Goal: Transaction & Acquisition: Purchase product/service

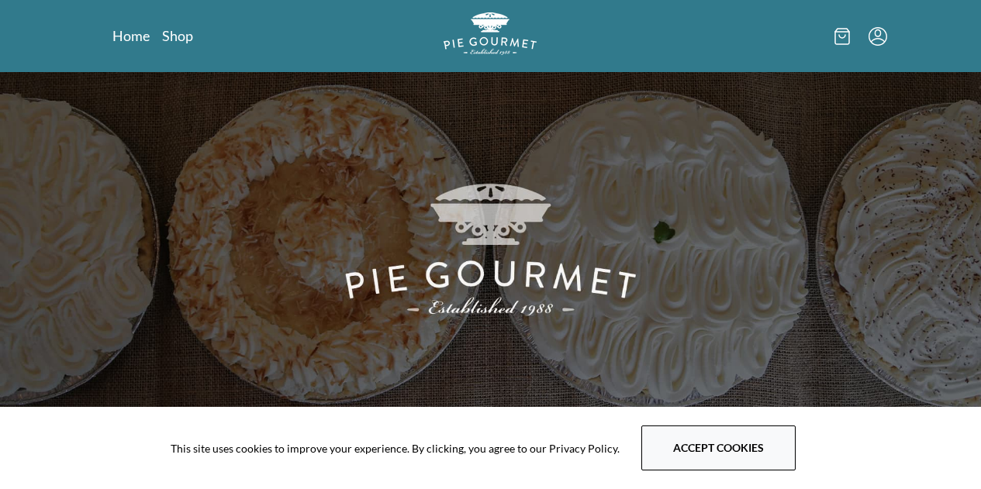
scroll to position [336, 0]
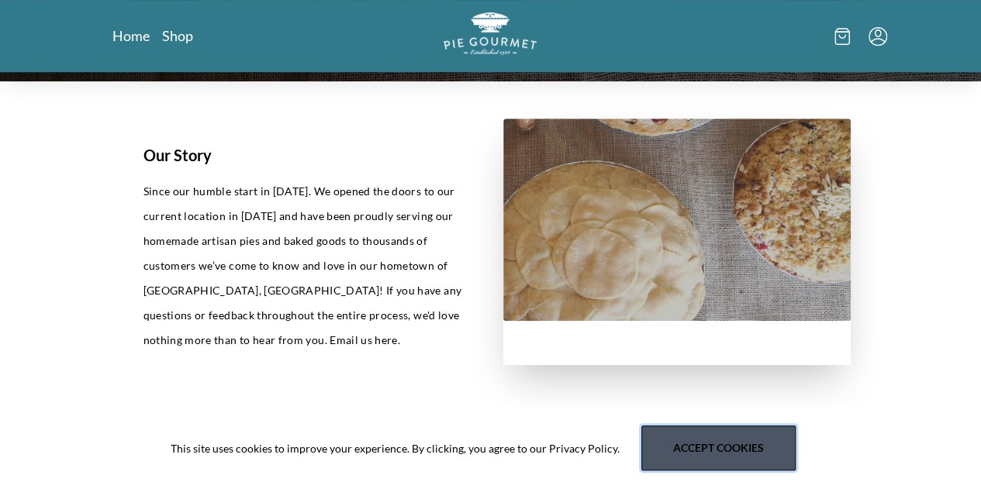
click at [704, 450] on button "Accept cookies" at bounding box center [718, 448] width 154 height 45
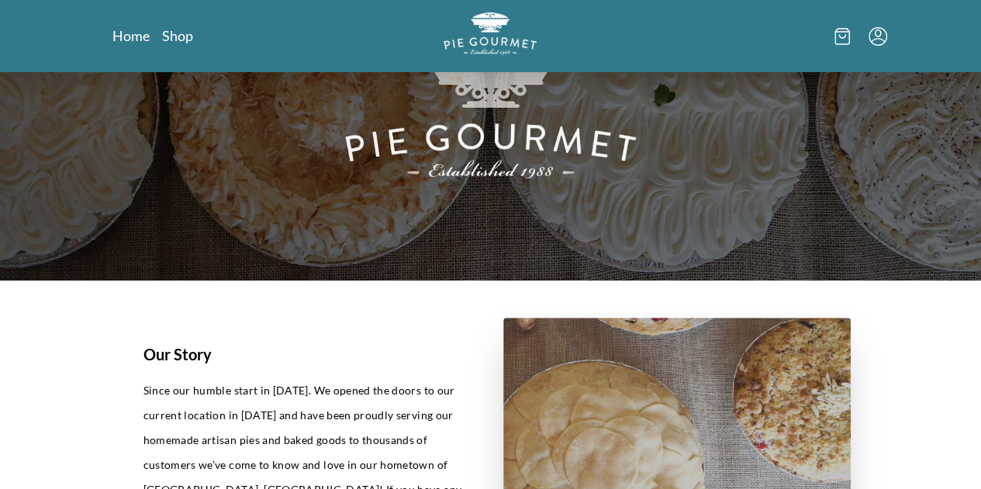
scroll to position [0, 0]
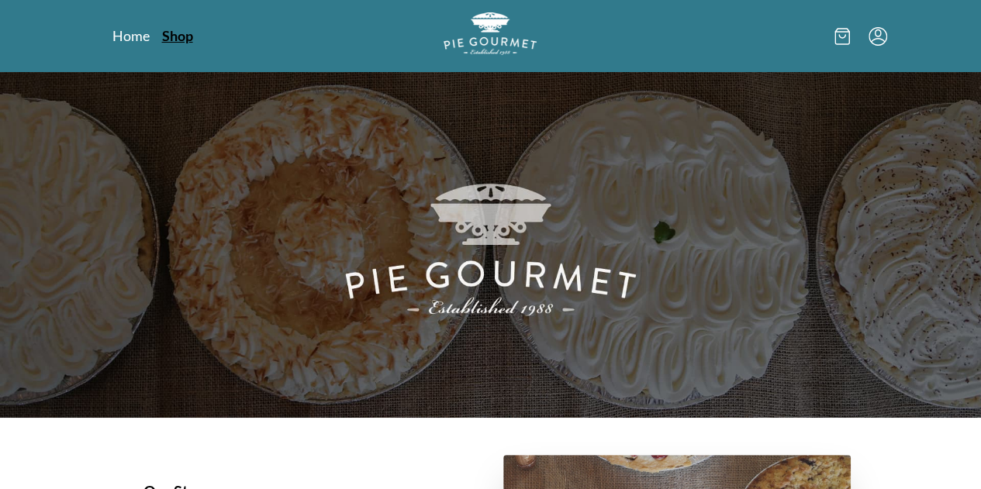
click at [162, 33] on link "Shop" at bounding box center [177, 35] width 31 height 19
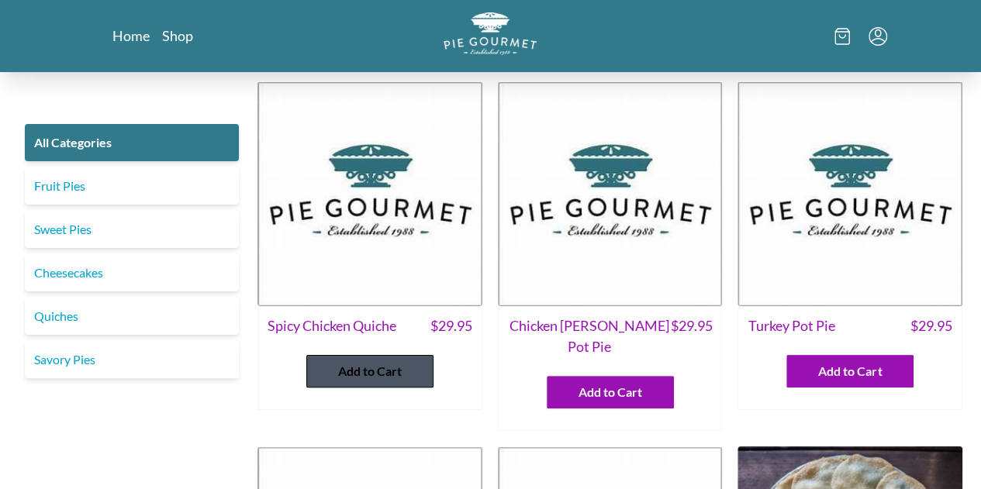
click at [367, 368] on span "Add to Cart" at bounding box center [370, 371] width 64 height 19
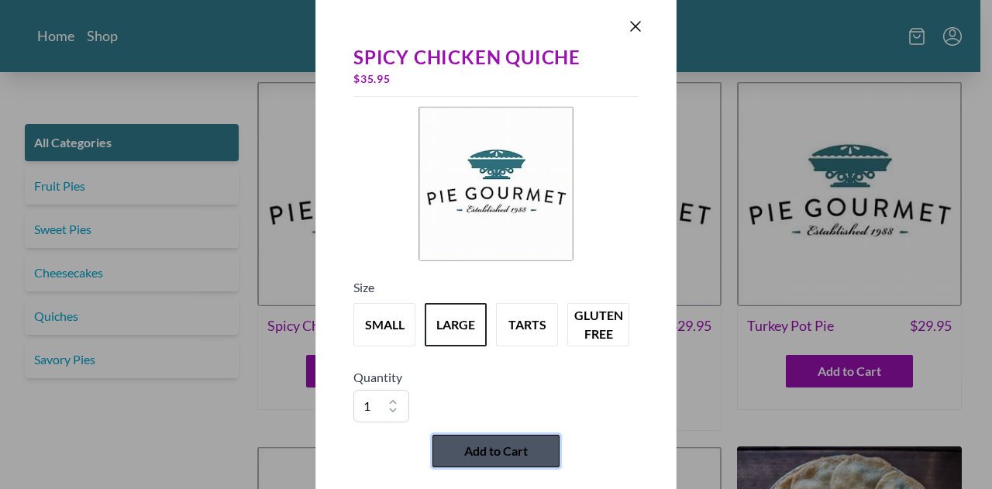
click at [523, 451] on span "Add to Cart" at bounding box center [496, 451] width 64 height 19
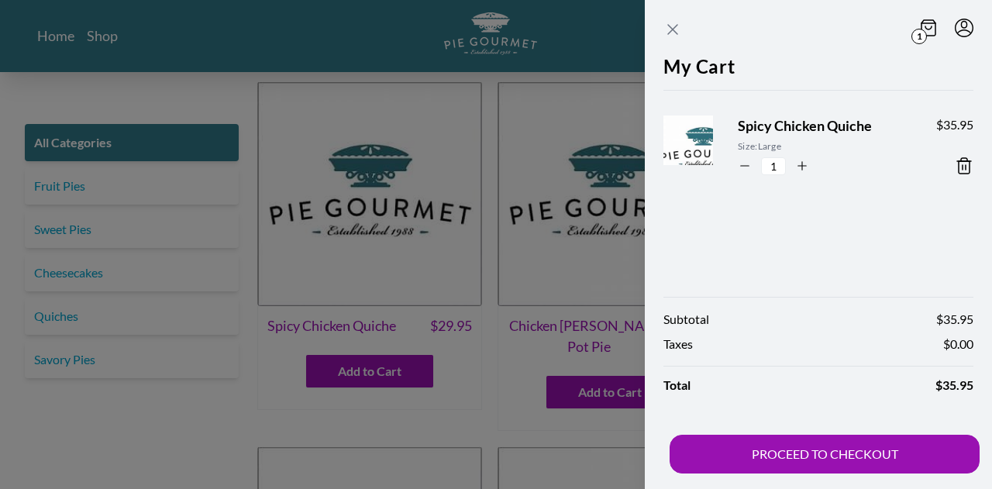
click at [674, 30] on icon "Close panel" at bounding box center [672, 29] width 9 height 9
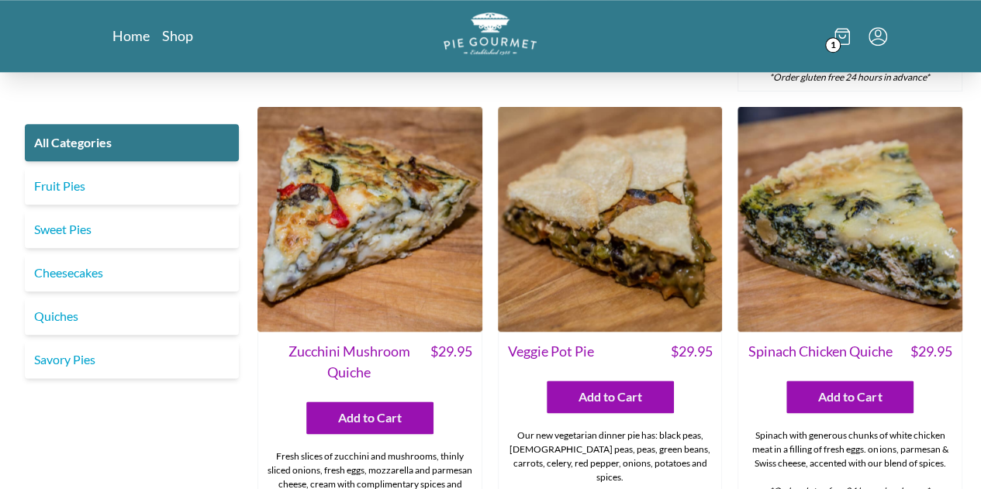
scroll to position [752, 0]
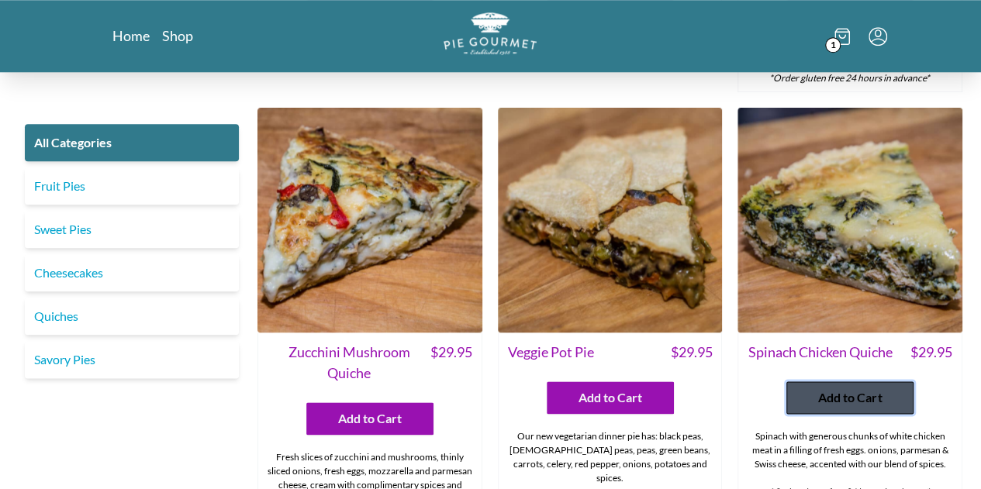
click at [851, 385] on button "Add to Cart" at bounding box center [849, 397] width 127 height 33
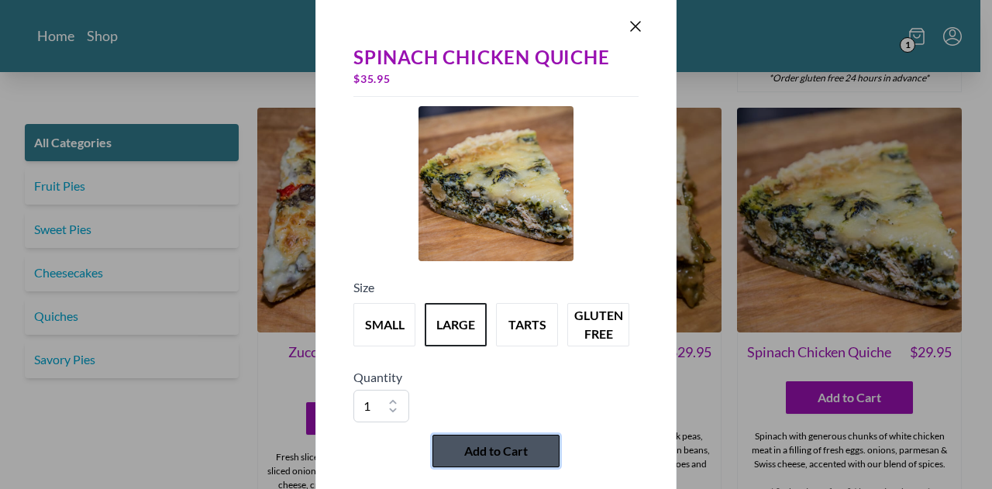
click at [519, 454] on span "Add to Cart" at bounding box center [496, 451] width 64 height 19
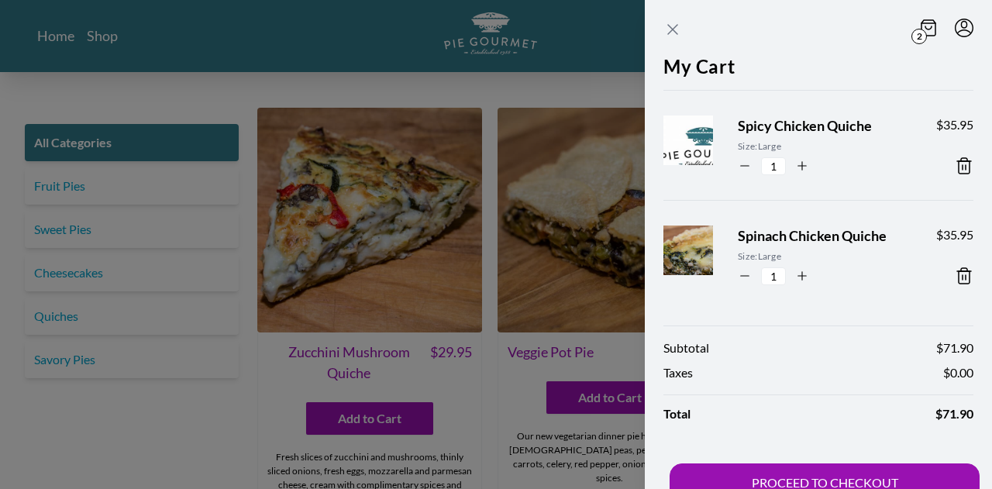
click at [674, 26] on icon "Close panel" at bounding box center [673, 29] width 19 height 19
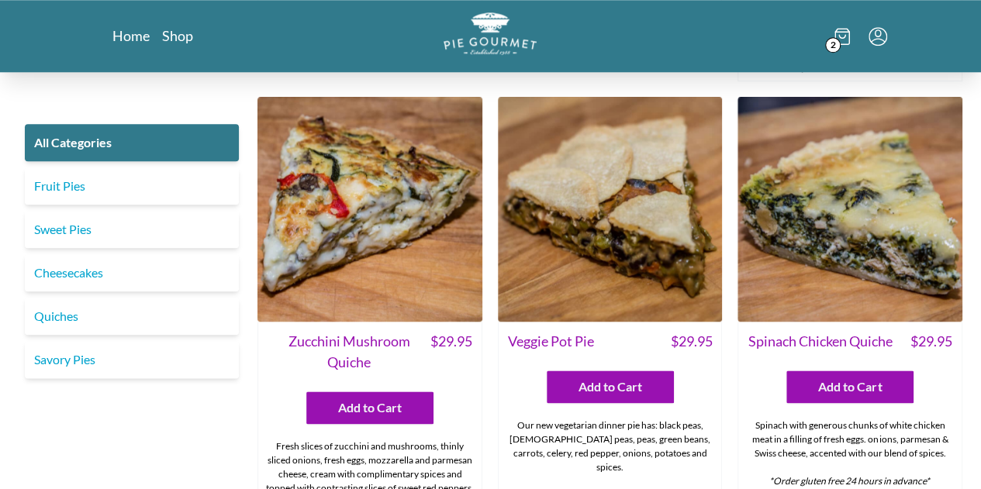
scroll to position [762, 0]
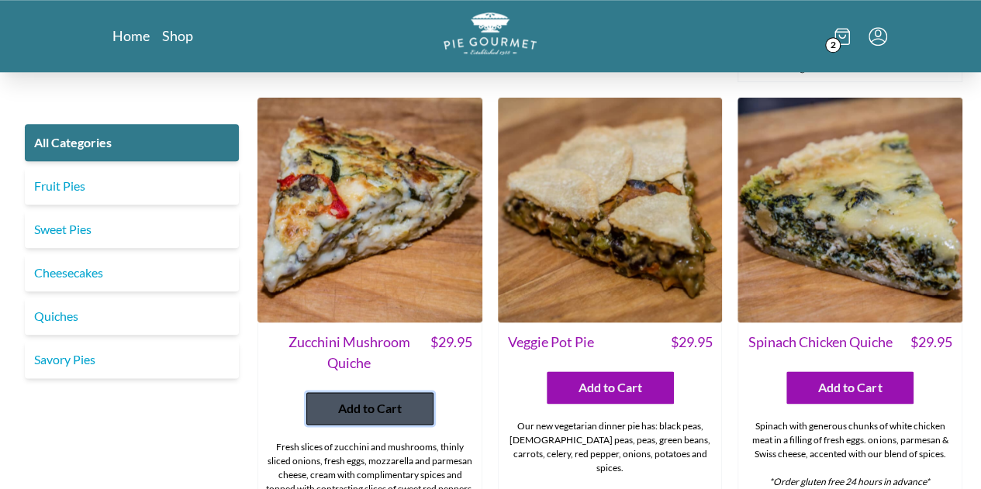
click at [363, 399] on span "Add to Cart" at bounding box center [370, 408] width 64 height 19
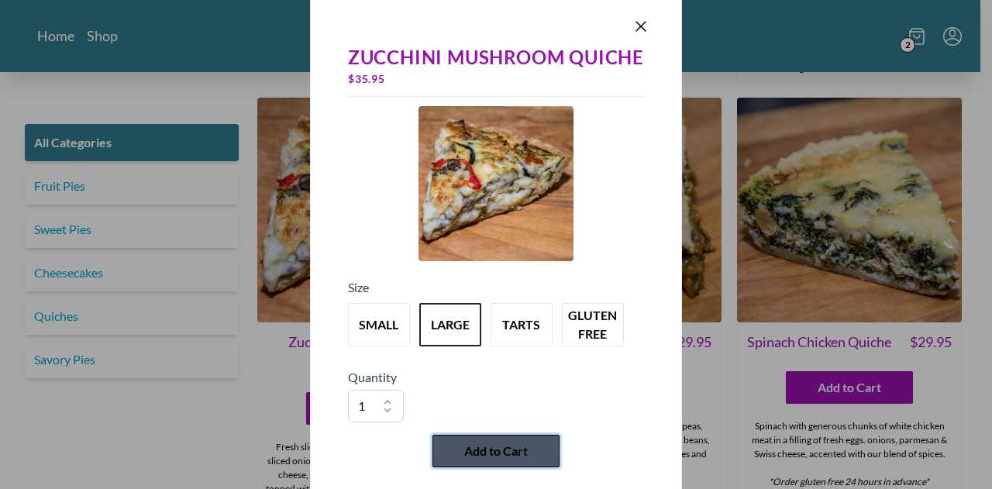
click at [496, 449] on span "Add to Cart" at bounding box center [496, 451] width 64 height 19
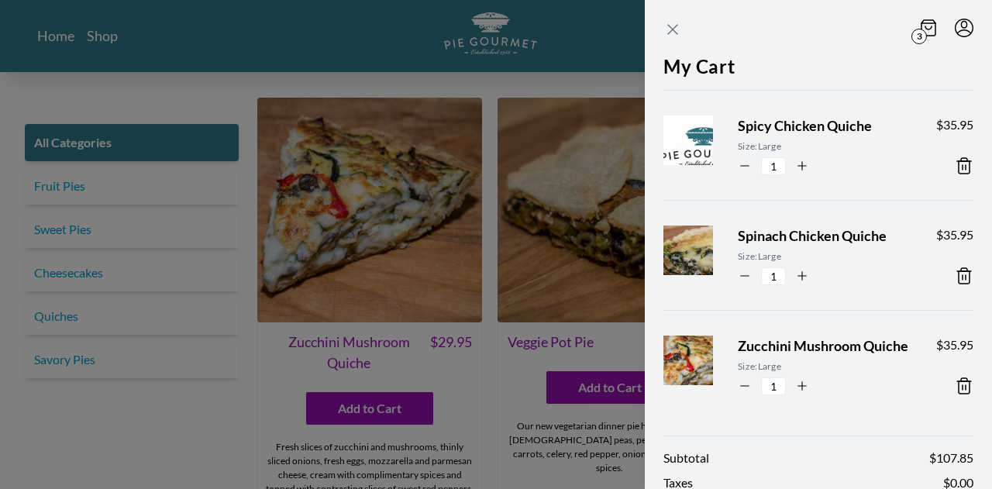
click at [673, 29] on icon "Close panel" at bounding box center [672, 29] width 9 height 9
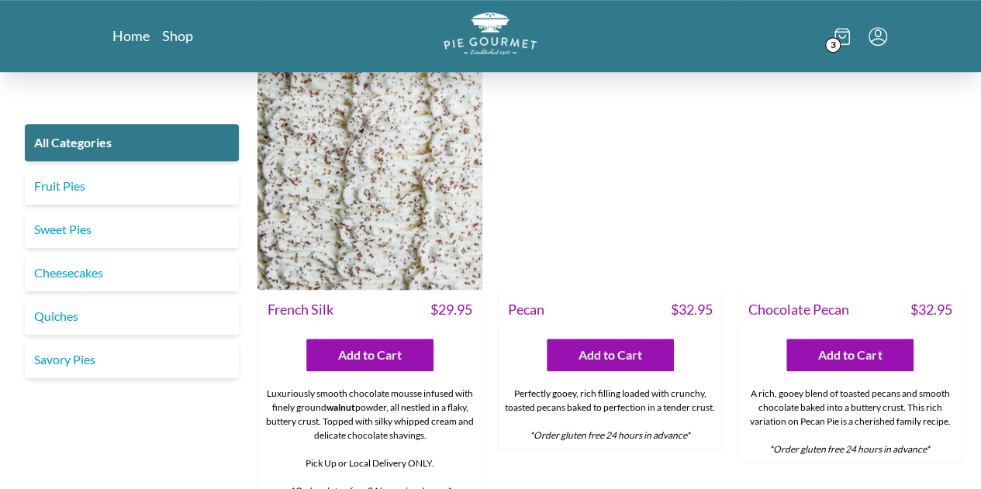
scroll to position [3428, 0]
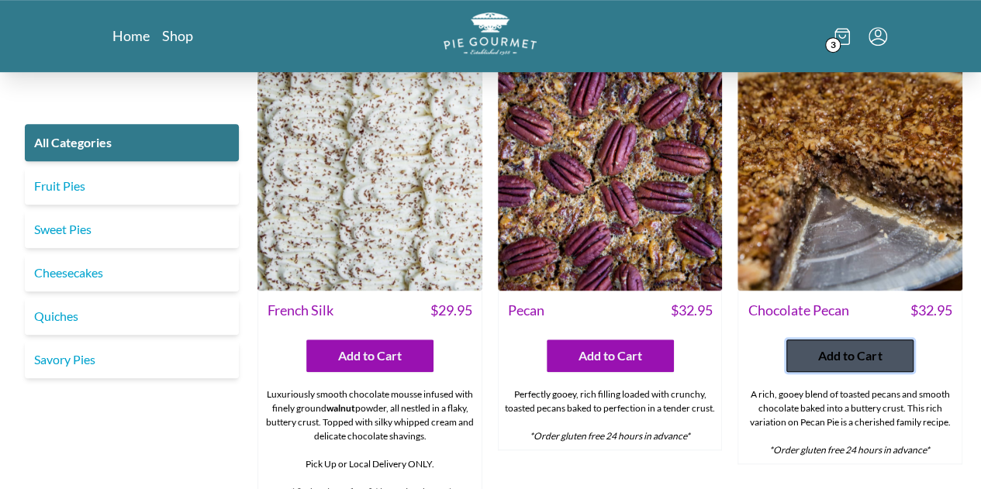
click at [848, 346] on span "Add to Cart" at bounding box center [850, 355] width 64 height 19
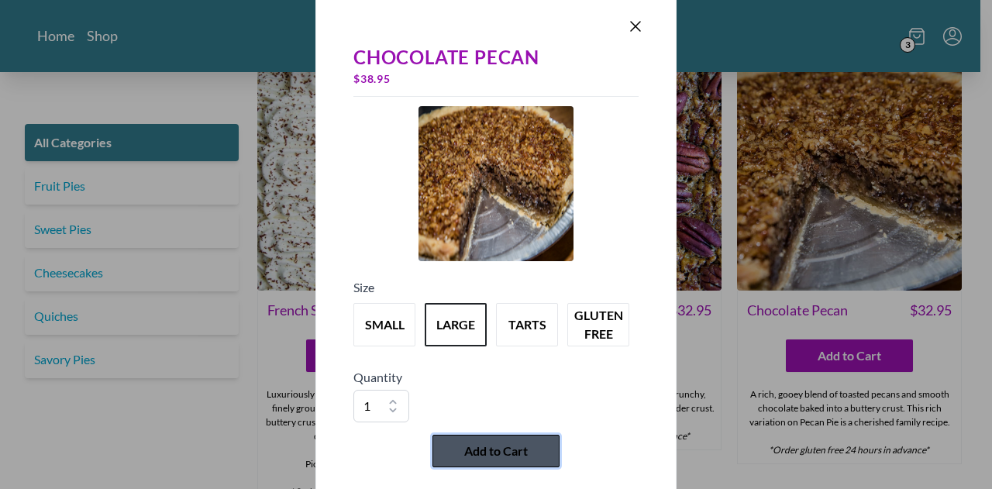
click at [512, 448] on span "Add to Cart" at bounding box center [496, 451] width 64 height 19
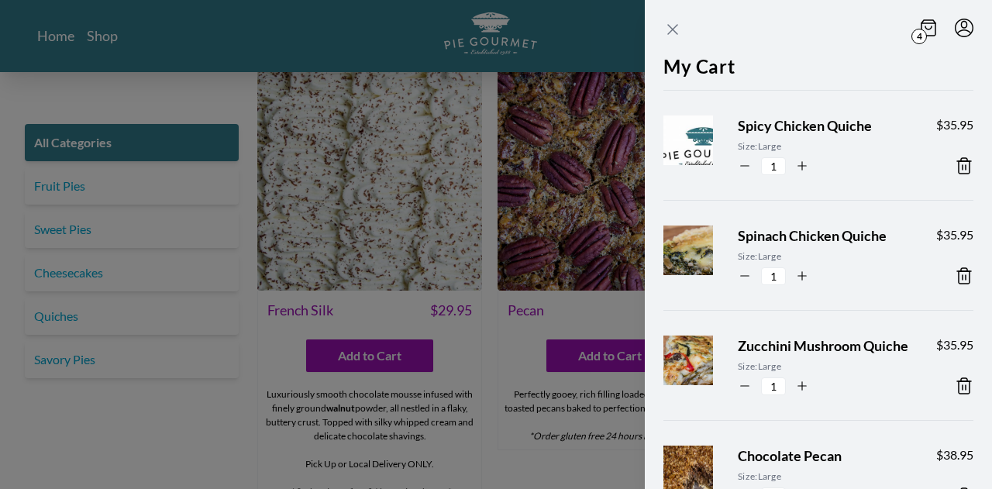
click at [671, 31] on icon "Close panel" at bounding box center [672, 29] width 9 height 9
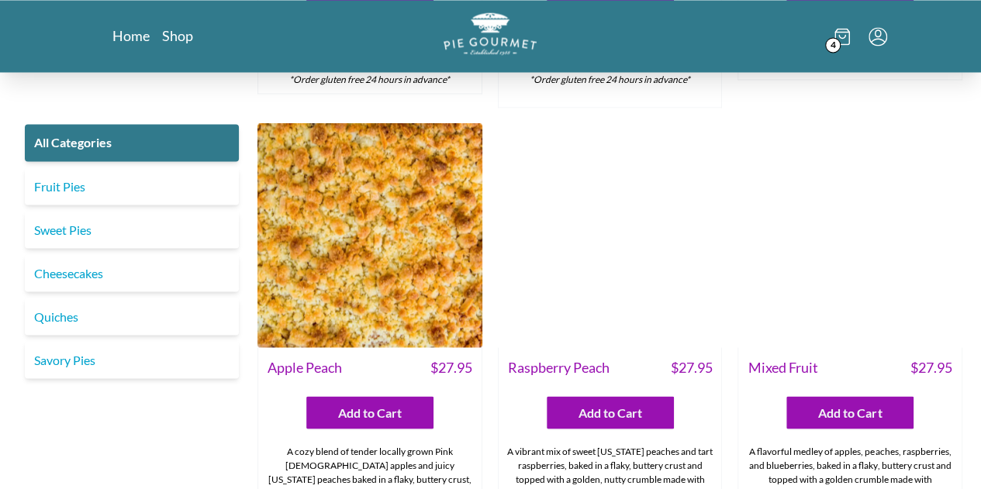
scroll to position [4254, 0]
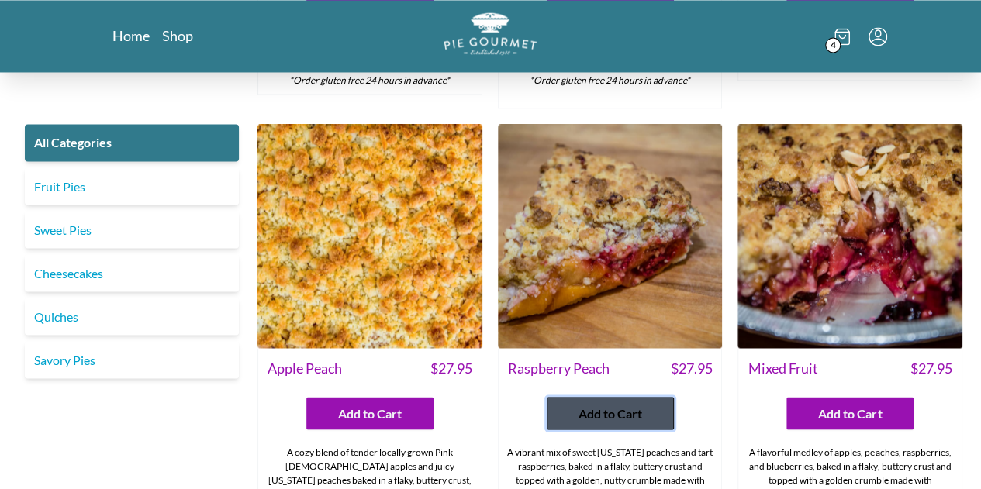
click at [619, 404] on span "Add to Cart" at bounding box center [610, 413] width 64 height 19
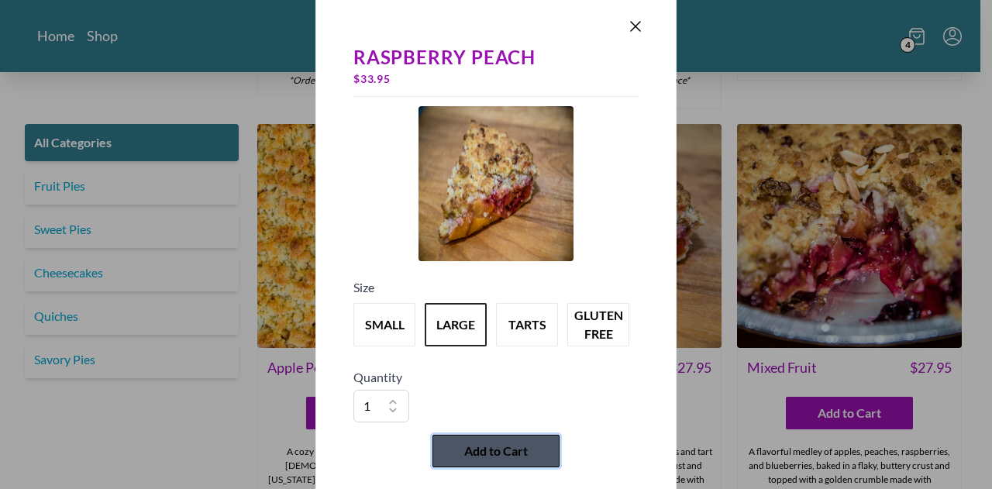
click at [505, 450] on span "Add to Cart" at bounding box center [496, 451] width 64 height 19
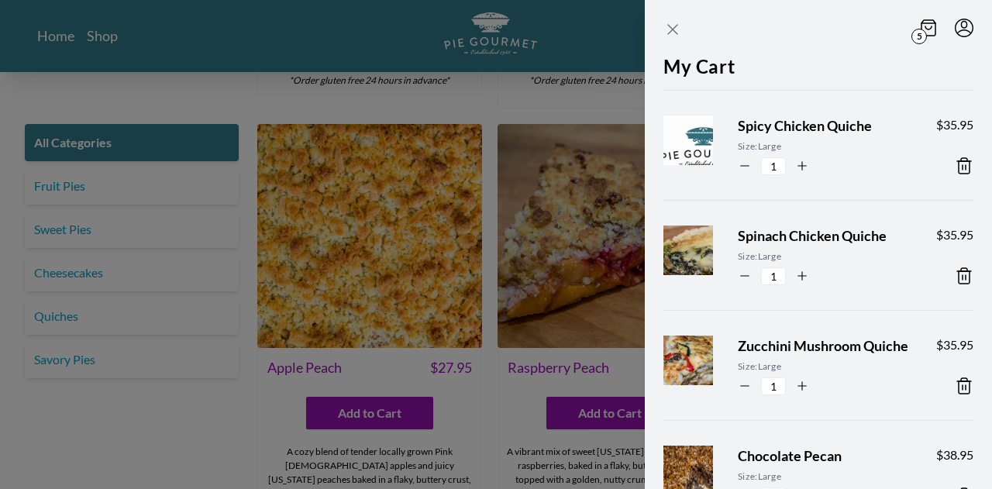
click at [671, 28] on icon "Close panel" at bounding box center [672, 29] width 9 height 9
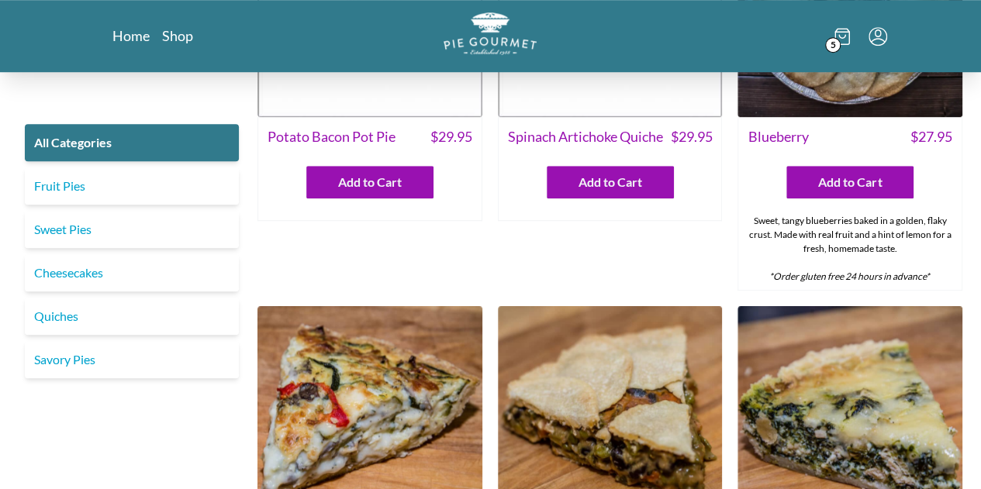
scroll to position [552, 0]
